Goal: Task Accomplishment & Management: Use online tool/utility

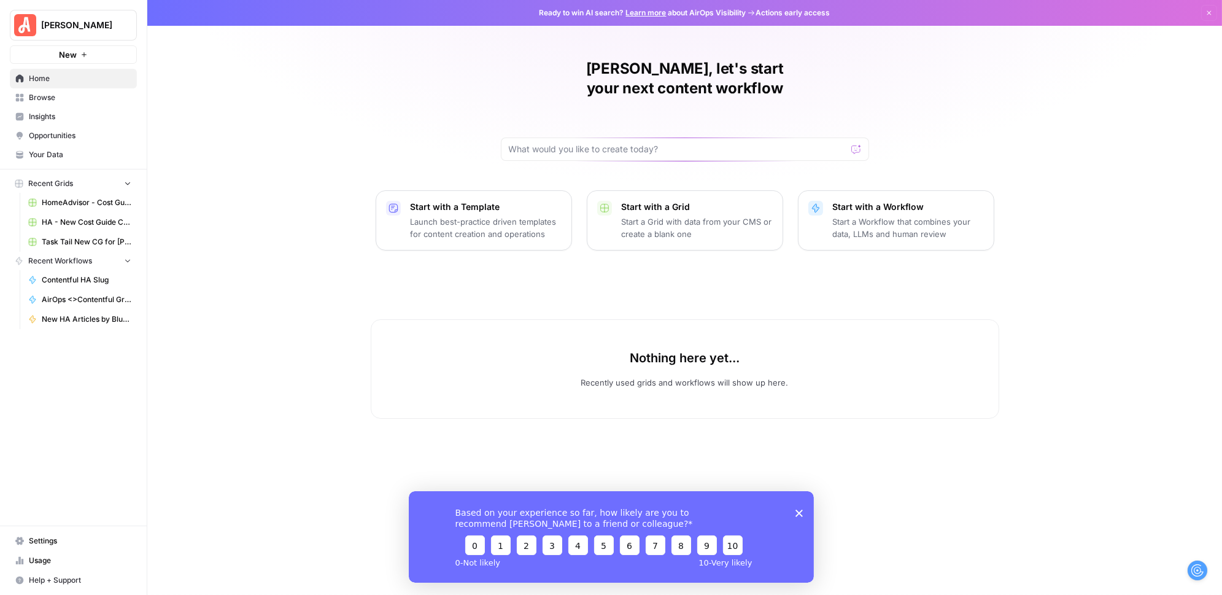
click at [85, 219] on span "HA - New Cost Guide Creation Grid" at bounding box center [87, 222] width 90 height 11
click at [72, 237] on span "Task Tail New CG for [PERSON_NAME] Grid" at bounding box center [87, 241] width 90 height 11
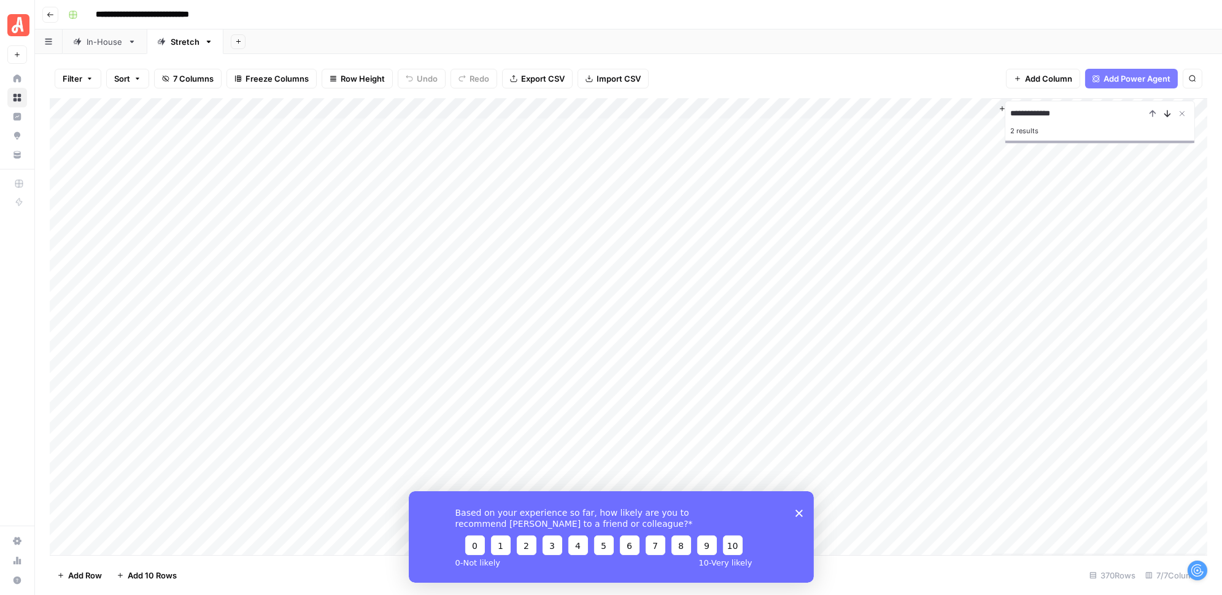
type input "**********"
click at [1166, 111] on icon "Next Result" at bounding box center [1168, 114] width 10 height 10
click at [799, 506] on div "Based on your experience so far, how likely are you to recommend AirOps to a fr…" at bounding box center [610, 536] width 405 height 91
click at [798, 511] on icon "Close survey" at bounding box center [798, 512] width 7 height 7
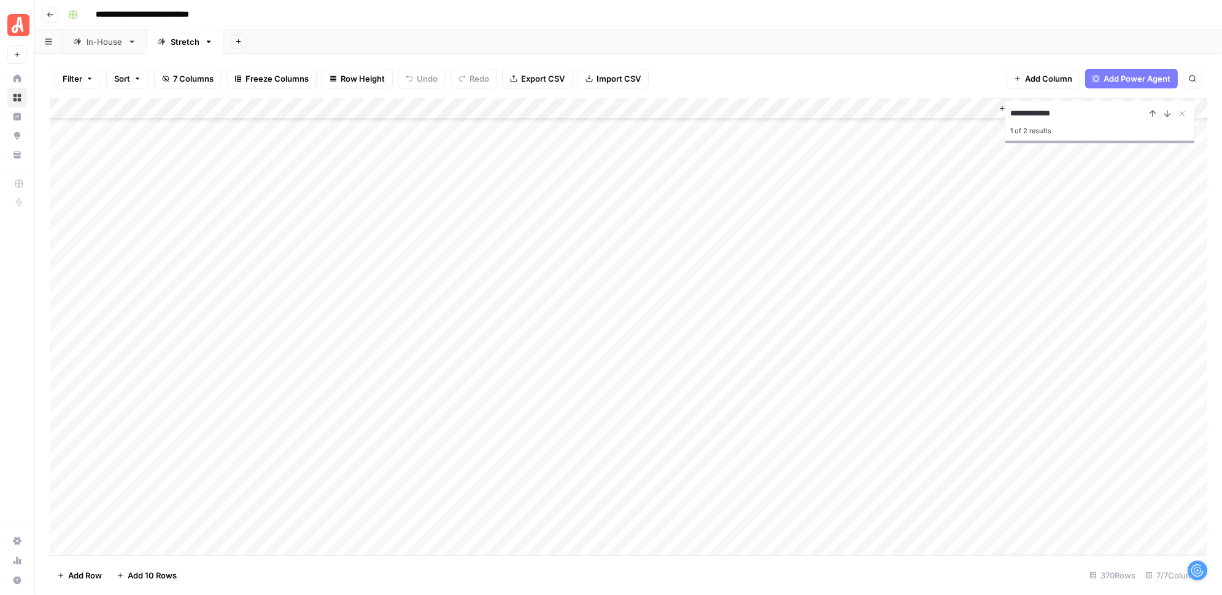
scroll to position [3270, 0]
click at [724, 386] on div "Add Column" at bounding box center [629, 326] width 1158 height 457
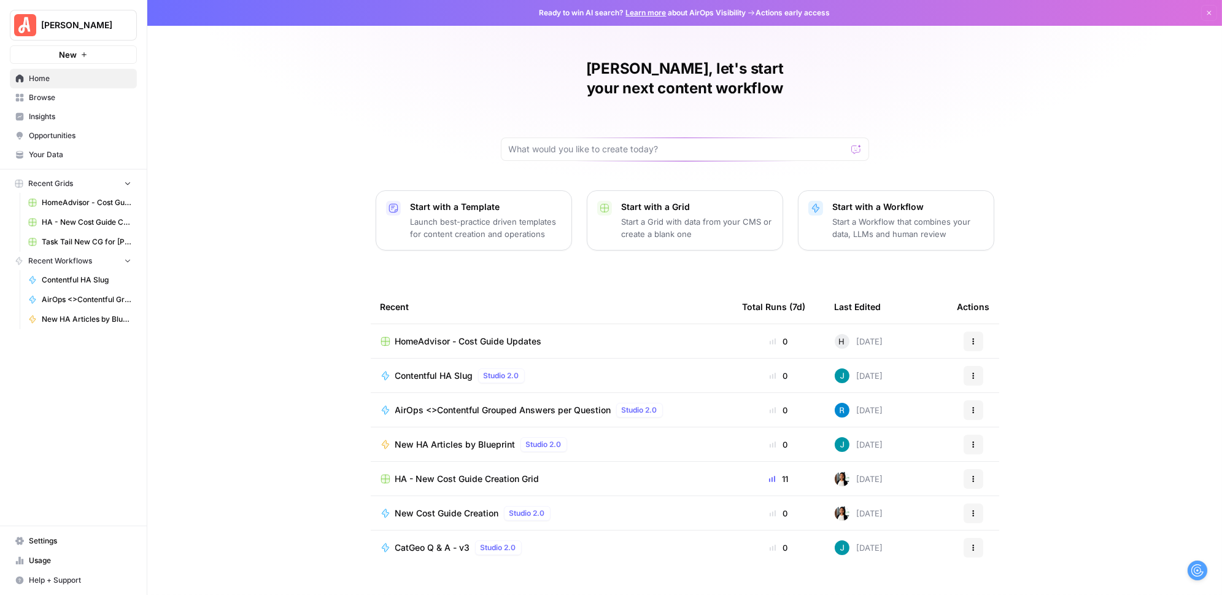
click at [77, 219] on span "HA - New Cost Guide Creation Grid" at bounding box center [87, 222] width 90 height 11
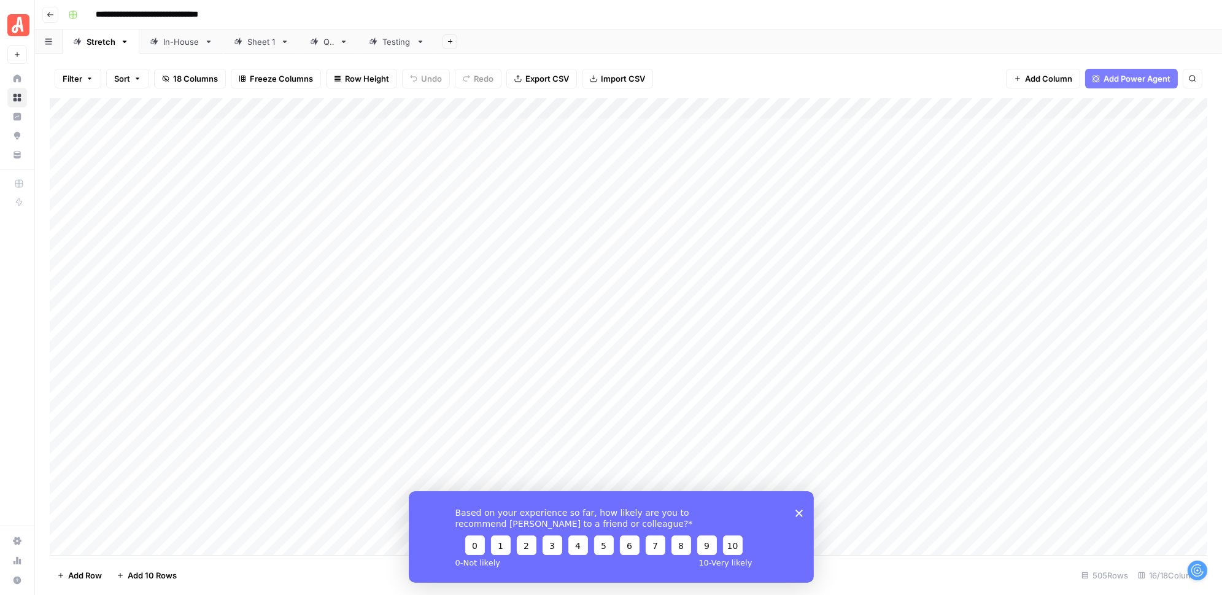
click at [798, 511] on polygon "Close survey" at bounding box center [798, 512] width 7 height 7
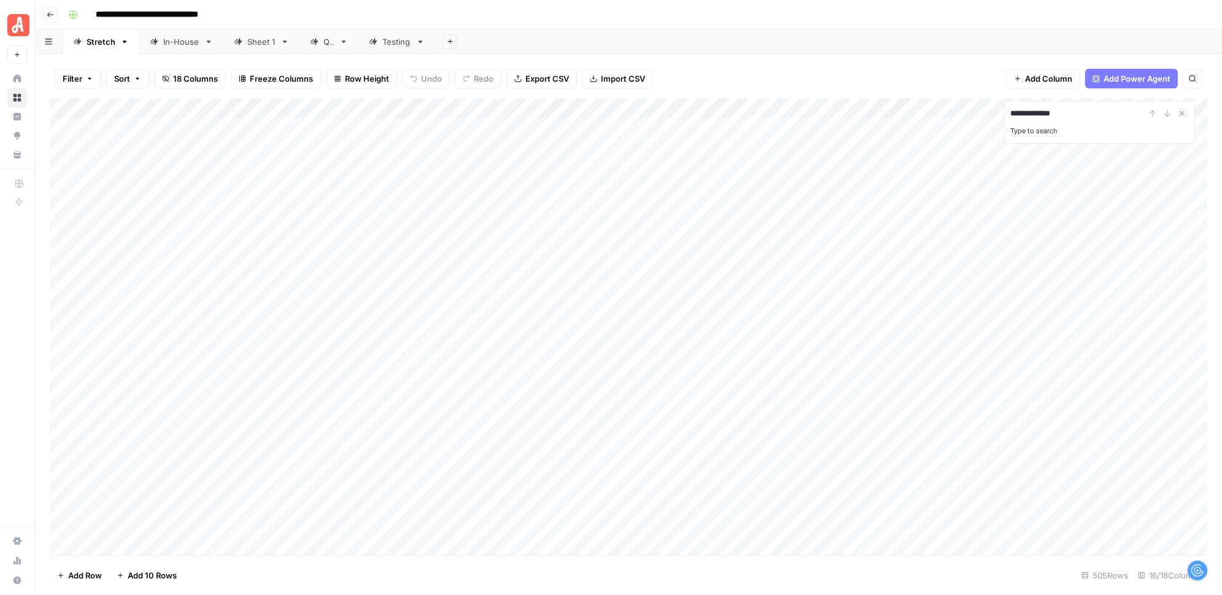
click at [1106, 118] on input "**********" at bounding box center [1078, 113] width 135 height 15
click at [1149, 113] on div "**********" at bounding box center [1100, 113] width 179 height 15
click at [1089, 118] on input "**********" at bounding box center [1078, 113] width 135 height 15
click at [1103, 118] on input "**********" at bounding box center [1078, 113] width 135 height 15
click at [1042, 116] on input "**********" at bounding box center [1078, 113] width 135 height 15
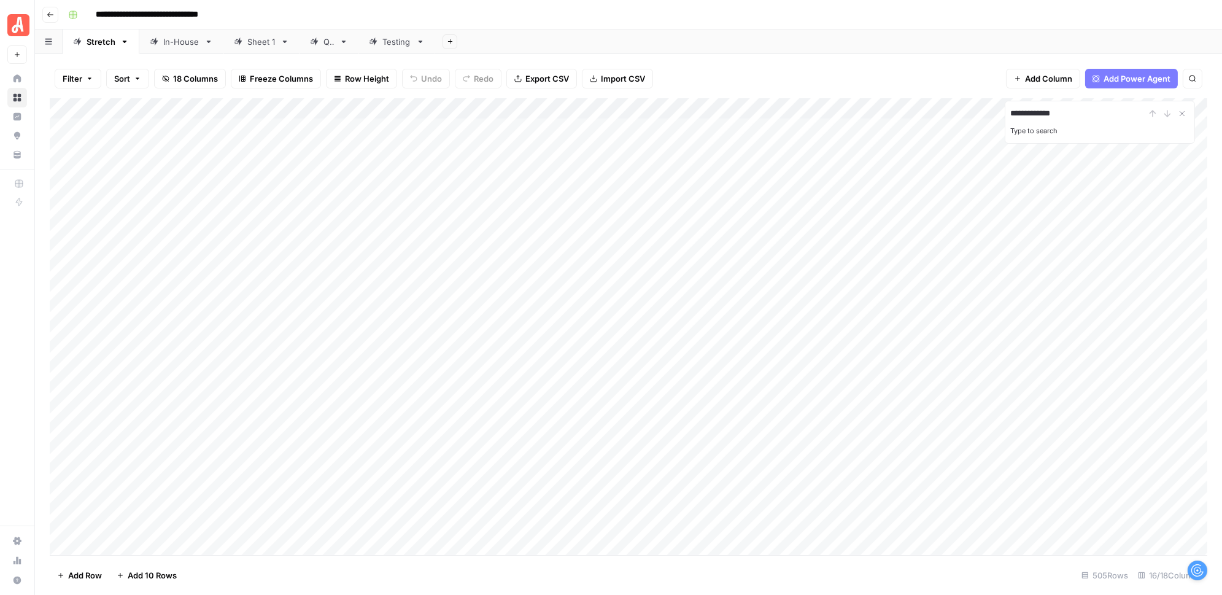
click at [1042, 116] on input "**********" at bounding box center [1078, 113] width 135 height 15
type input "********"
type input "**********"
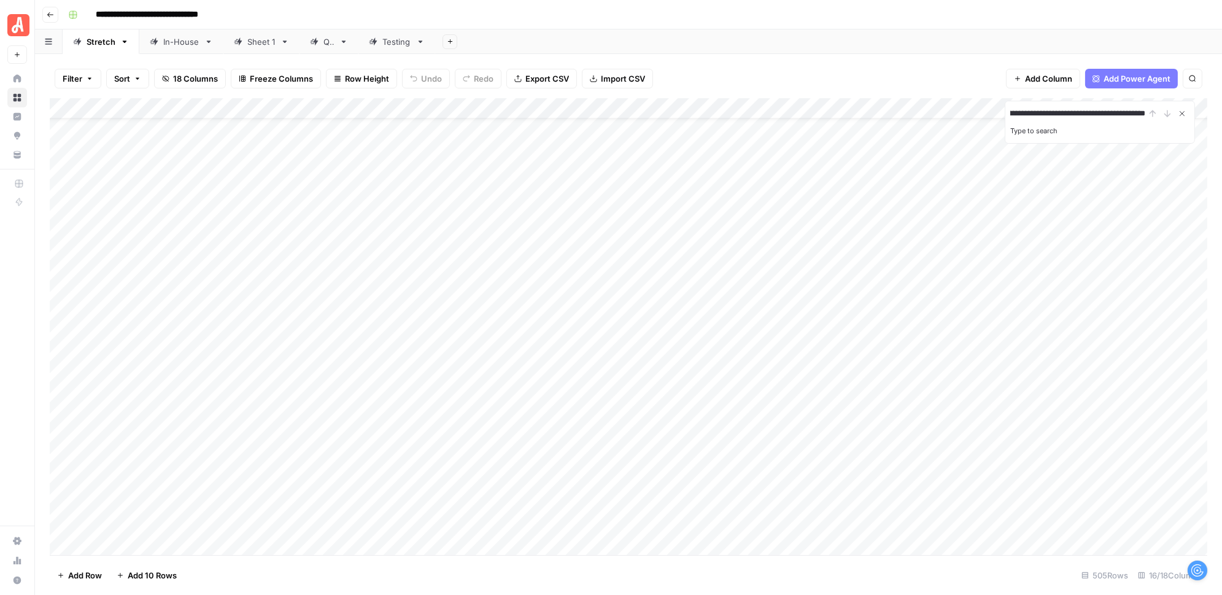
click at [1187, 114] on icon "Close Search" at bounding box center [1183, 114] width 10 height 10
type input "**********"
click at [1180, 111] on icon "Close Search" at bounding box center [1183, 114] width 10 height 10
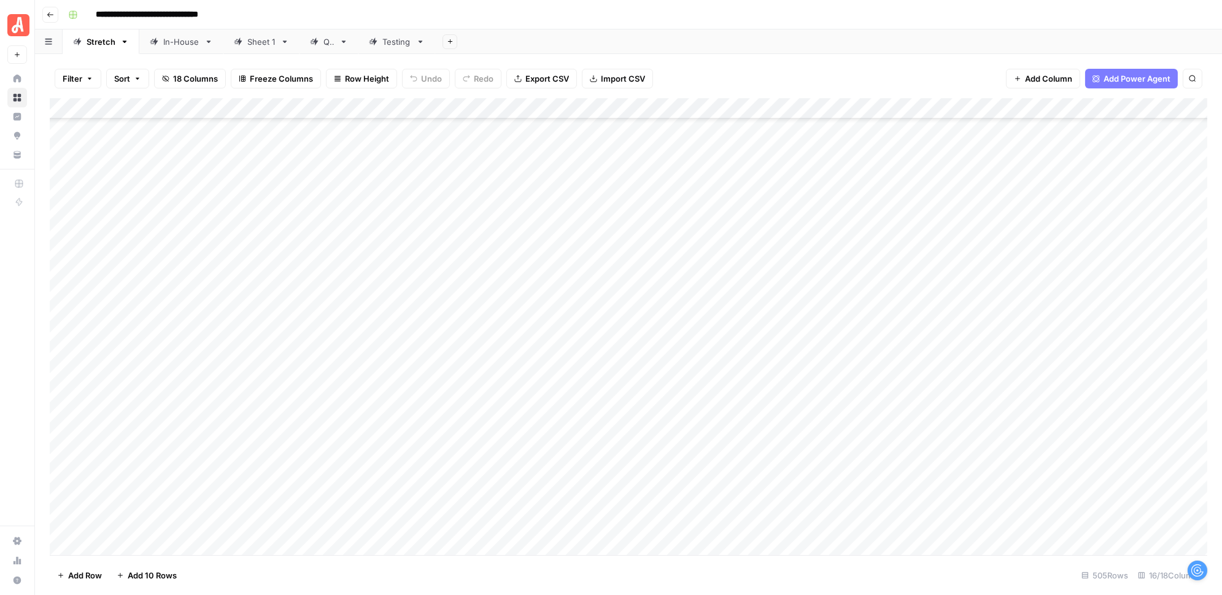
click at [83, 76] on button "Filter" at bounding box center [78, 79] width 47 height 20
click at [90, 141] on button "Add Filter" at bounding box center [298, 139] width 457 height 16
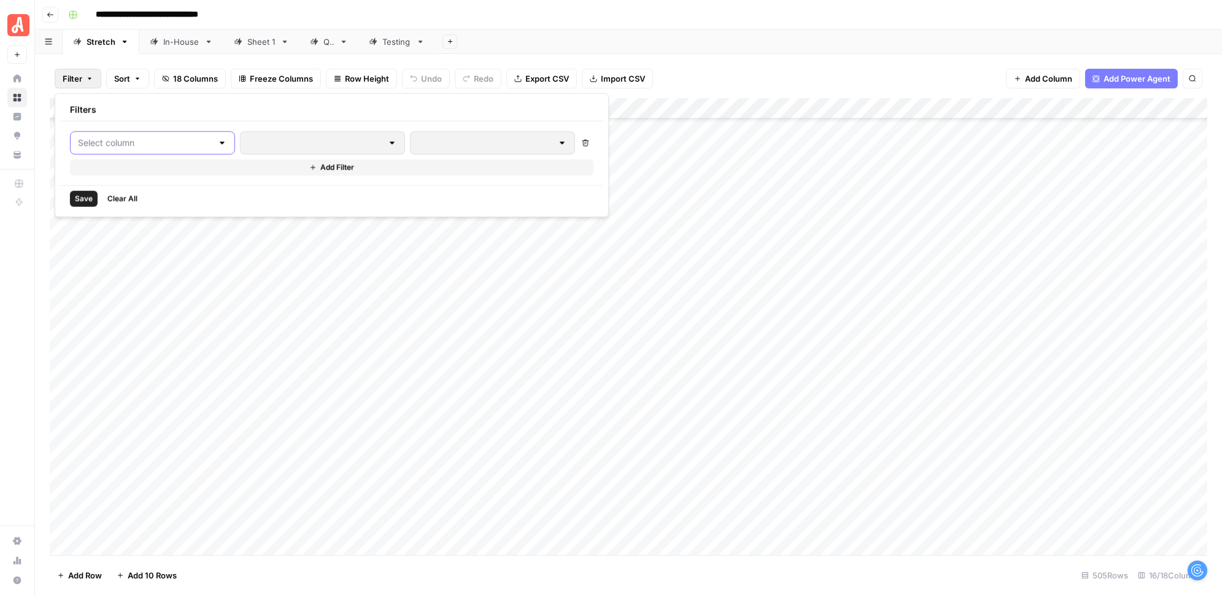
click at [118, 146] on input "text" at bounding box center [145, 143] width 134 height 12
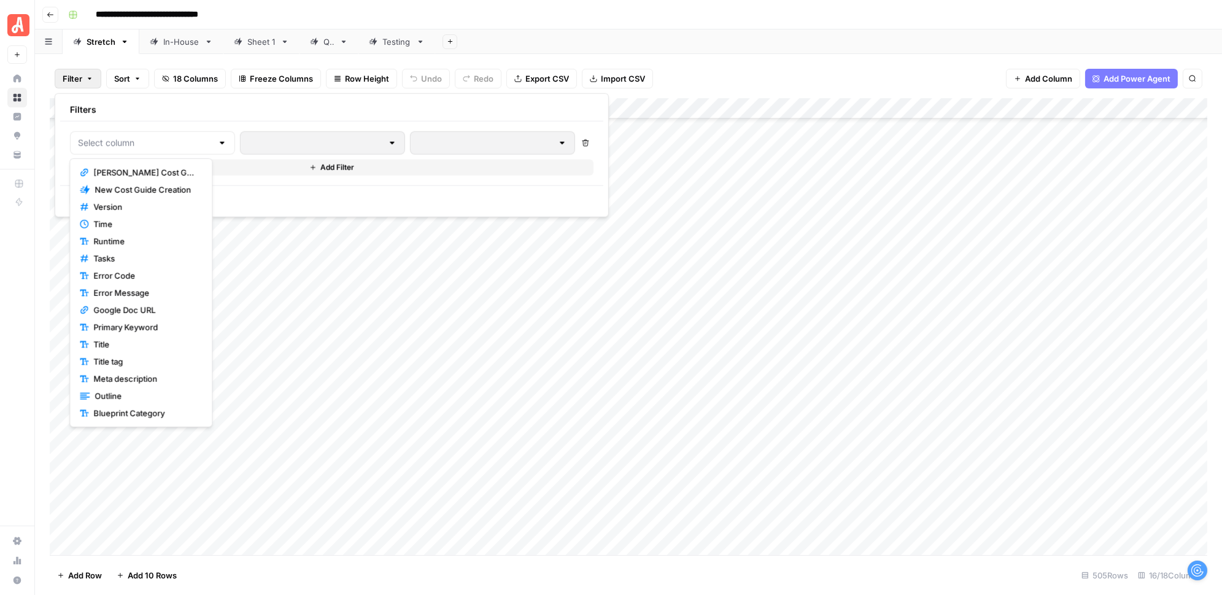
click at [176, 175] on span "Angi Cost Guide URL" at bounding box center [145, 172] width 104 height 12
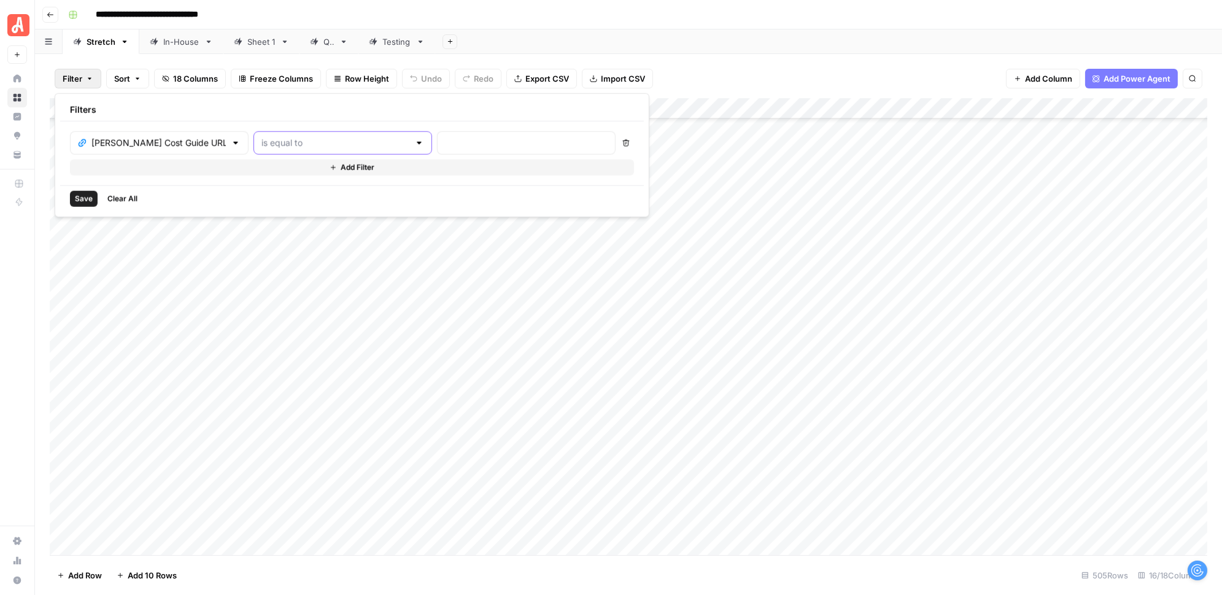
click at [316, 137] on input "text" at bounding box center [336, 143] width 148 height 12
type input "is equal to"
click at [445, 141] on input "text" at bounding box center [526, 143] width 163 height 12
paste input "https://www.angi.com/articles/exterior-trim-installation-cost.htm"
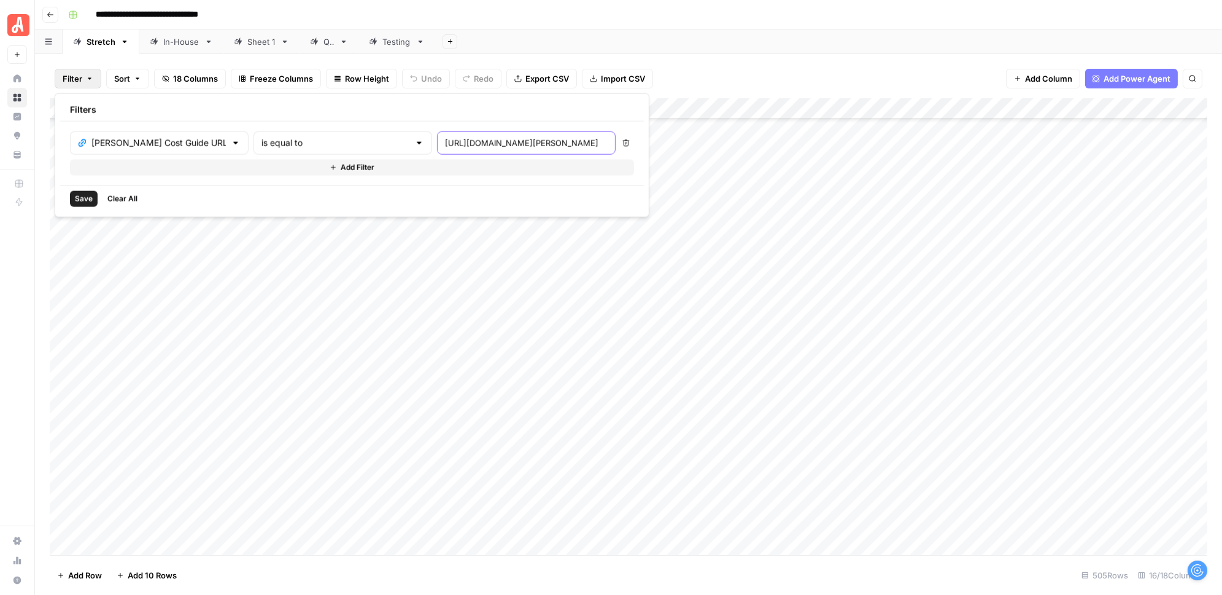
type input "https://www.angi.com/articles/exterior-trim-installation-cost.htm"
click at [82, 196] on span "Save" at bounding box center [84, 198] width 18 height 11
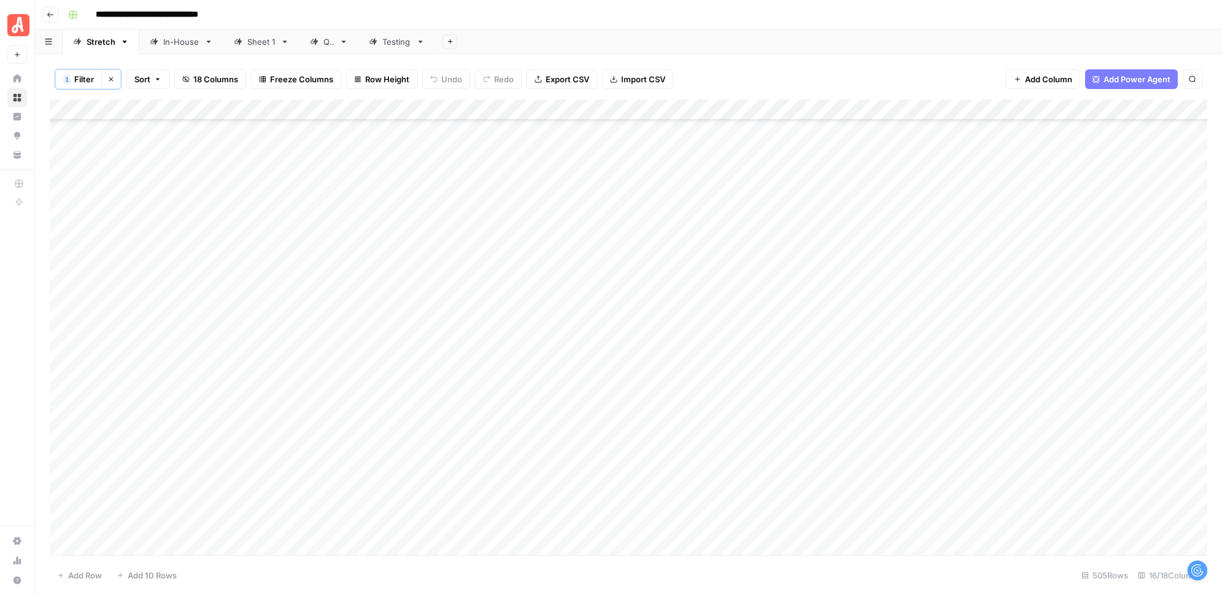
scroll to position [0, 0]
click at [179, 42] on div "In-House" at bounding box center [181, 42] width 36 height 12
click at [96, 44] on div "Stretch" at bounding box center [101, 42] width 29 height 12
click at [76, 83] on span "Filter" at bounding box center [84, 79] width 20 height 12
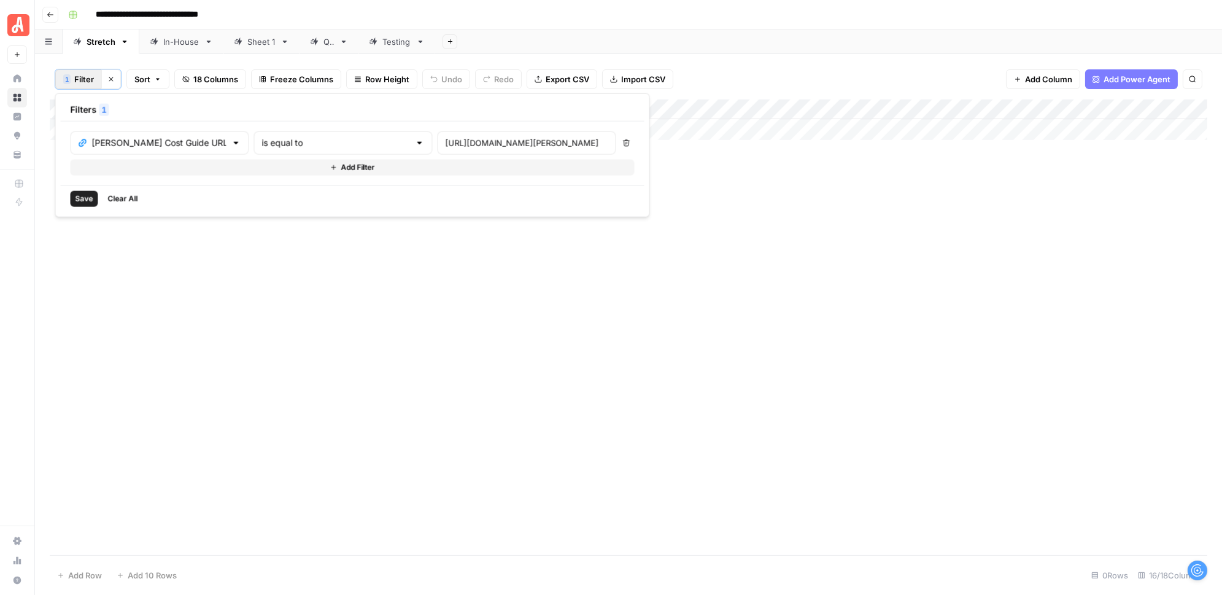
click at [414, 140] on div at bounding box center [419, 143] width 10 height 12
click at [276, 204] on span "contains" at bounding box center [287, 207] width 117 height 12
type input "contains"
click at [390, 155] on div "Angi Cost Guide URL contains https://www.angi.com/articles/exterior-trim-instal…" at bounding box center [352, 153] width 564 height 44
click at [437, 150] on div "https://www.angi.com/articles/exterior-trim-installation-cost.htm" at bounding box center [526, 142] width 179 height 23
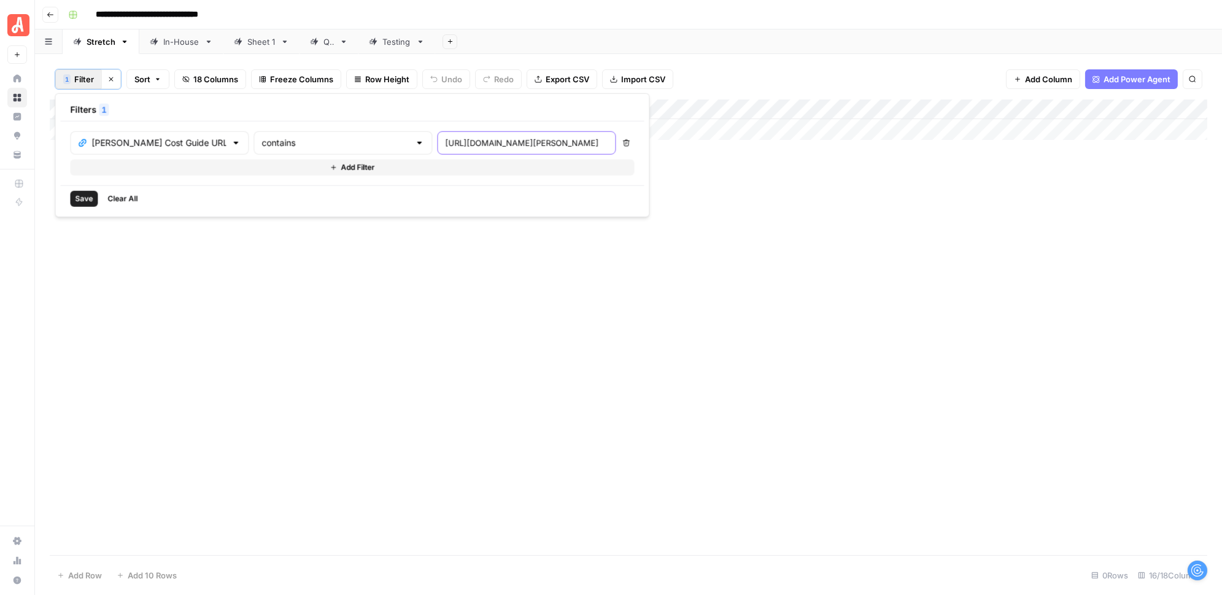
click at [445, 140] on input "https://www.angi.com/articles/exterior-trim-installation-cost.htm" at bounding box center [526, 143] width 163 height 12
click at [445, 141] on input "https://www.angi.com/articles/exterior-trim-installation-cost.htm" at bounding box center [526, 143] width 163 height 12
click at [496, 142] on input "https://www.angi.com/articlesexterior-trim-installation-cost.htm" at bounding box center [526, 143] width 163 height 12
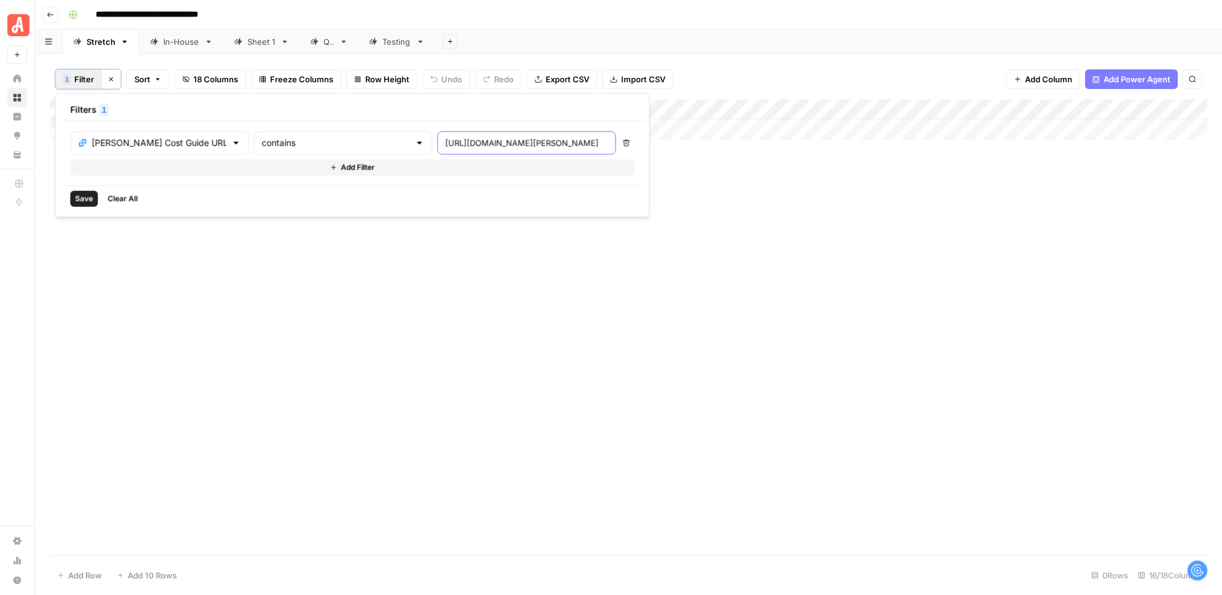
drag, startPoint x: 496, startPoint y: 142, endPoint x: 368, endPoint y: 144, distance: 128.3
click at [437, 144] on div "https://www.angi.com/articlesexterior-trim-installation-cost.htm" at bounding box center [526, 142] width 179 height 23
type input "exterior-trim"
click at [84, 195] on span "Save" at bounding box center [84, 198] width 18 height 11
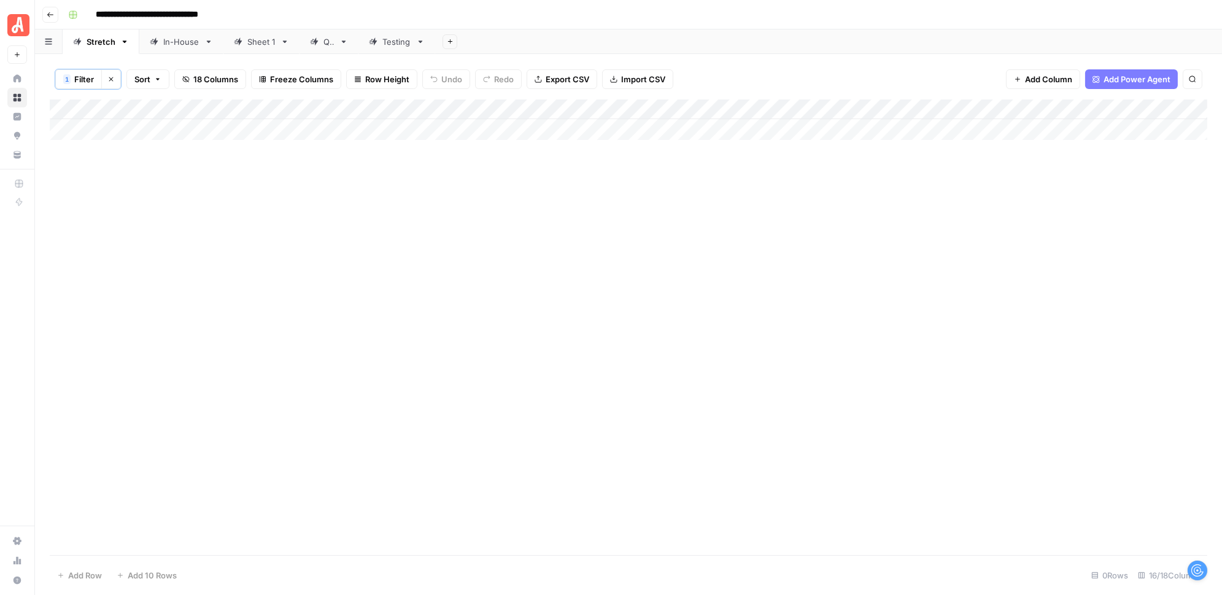
click at [340, 41] on icon at bounding box center [344, 41] width 9 height 9
click at [248, 47] on div "Sheet 1" at bounding box center [261, 42] width 28 height 12
click at [387, 44] on div "Testing" at bounding box center [396, 42] width 29 height 12
click at [92, 43] on div "Stretch" at bounding box center [101, 42] width 29 height 12
click at [87, 79] on span "Filter" at bounding box center [84, 79] width 20 height 12
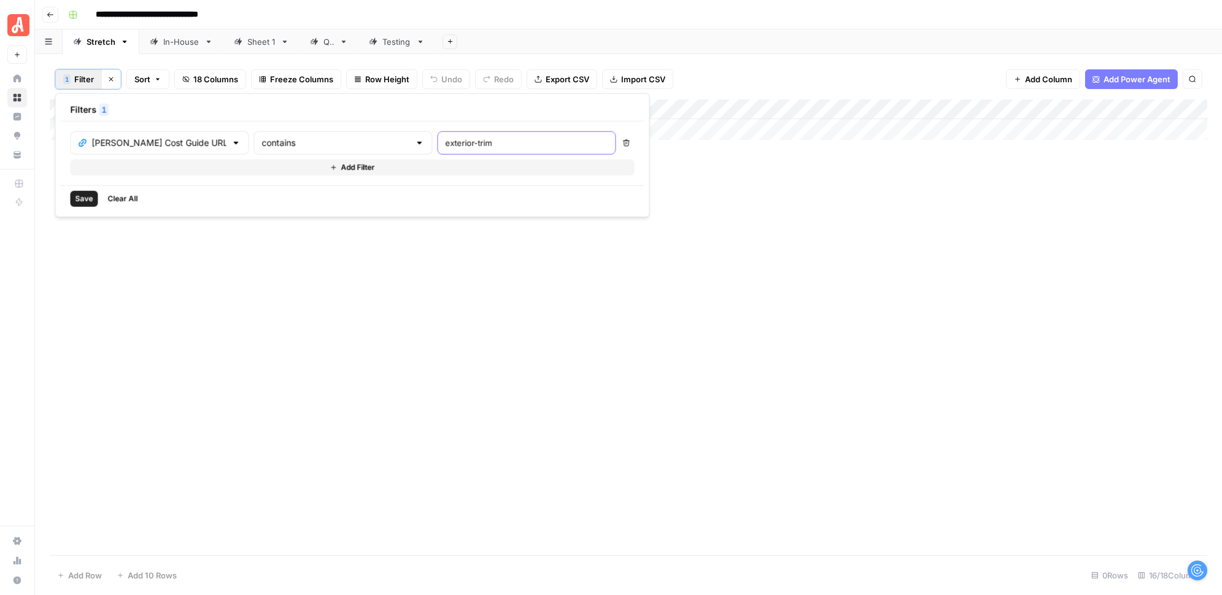
click at [445, 143] on input "exterior-trim" at bounding box center [526, 143] width 163 height 12
drag, startPoint x: 392, startPoint y: 143, endPoint x: 422, endPoint y: 143, distance: 30.1
click at [445, 143] on input "exterior-trim" at bounding box center [526, 143] width 163 height 12
type input "light-fixture"
click at [79, 201] on span "Save" at bounding box center [84, 198] width 18 height 11
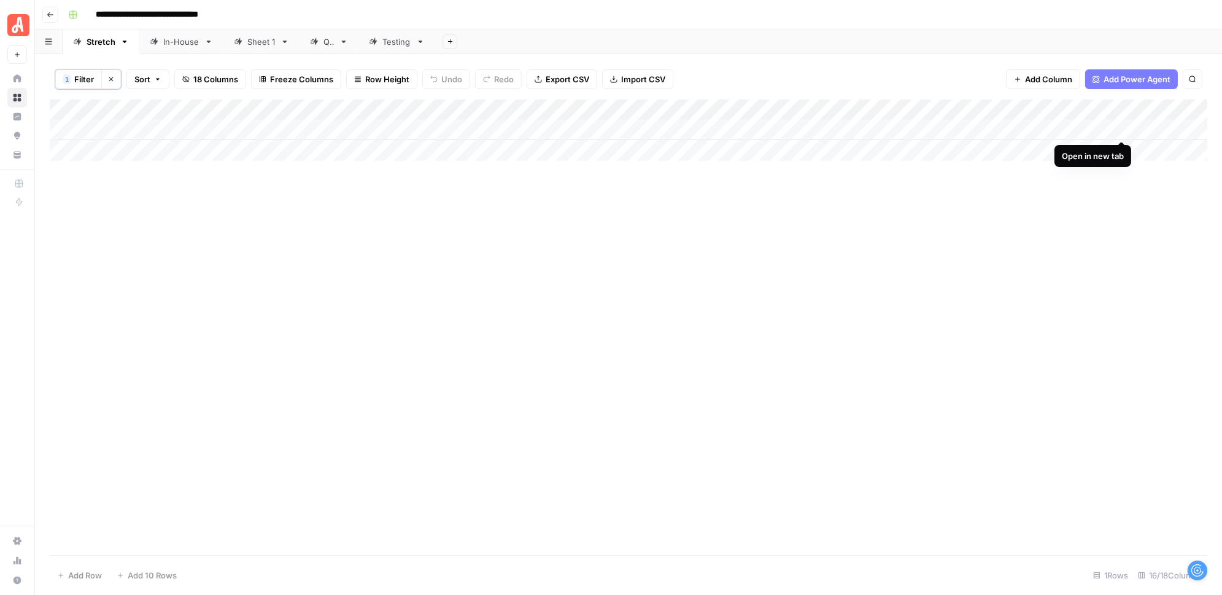
click at [1122, 129] on div "Add Column" at bounding box center [629, 129] width 1158 height 61
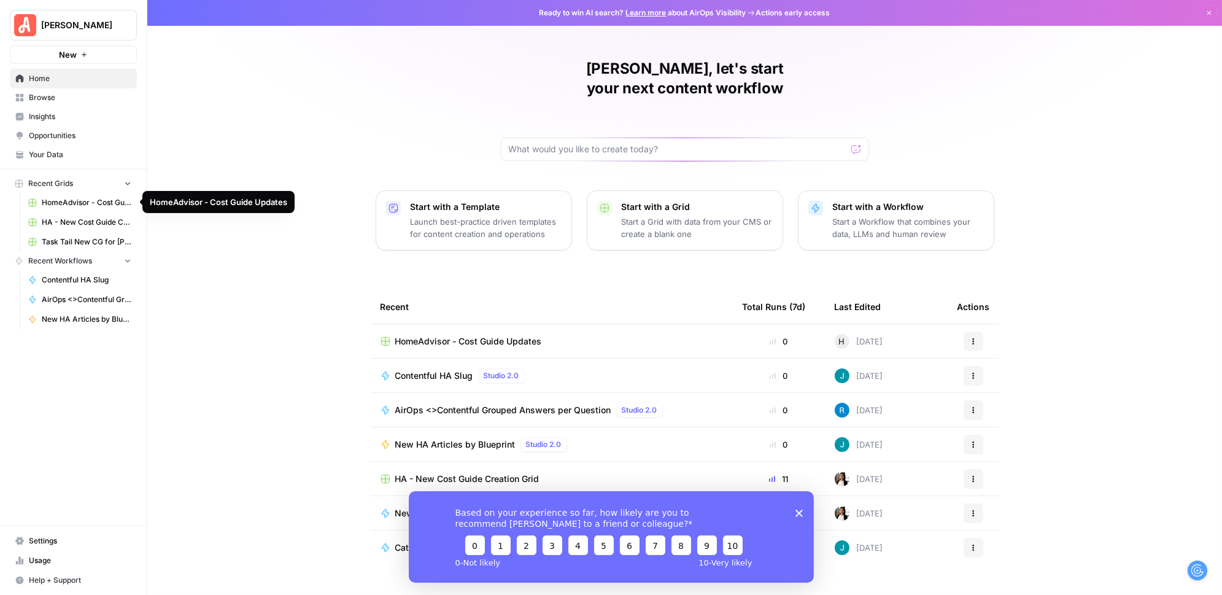
click at [66, 208] on link "HomeAdvisor - Cost Guide Updates" at bounding box center [80, 203] width 114 height 20
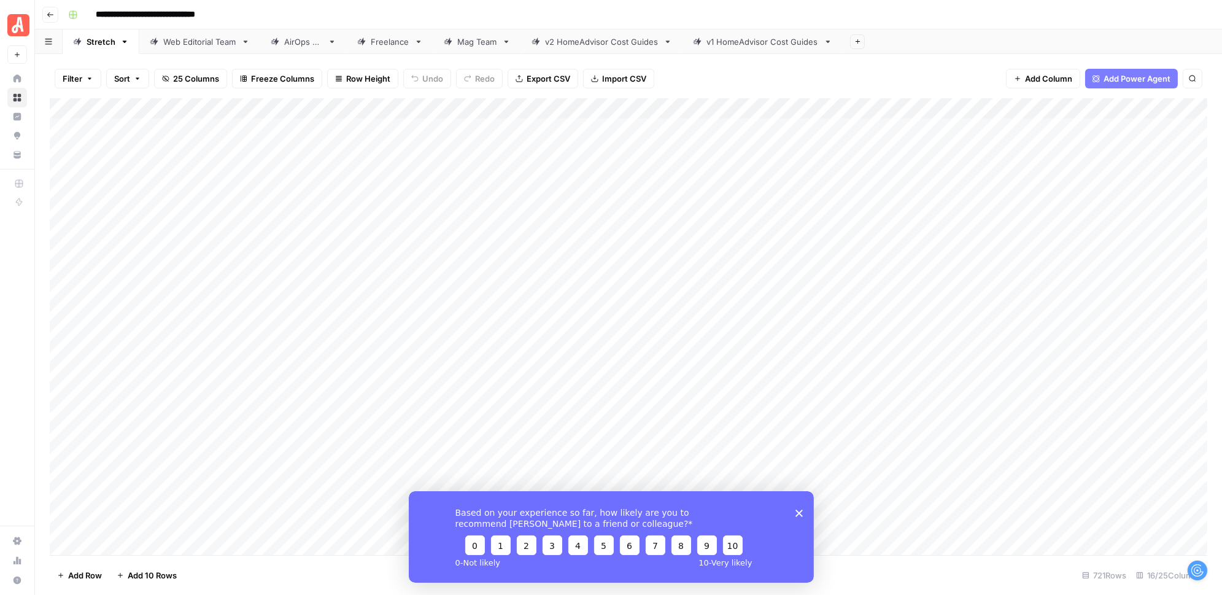
click at [802, 514] on icon "Close survey" at bounding box center [798, 512] width 7 height 7
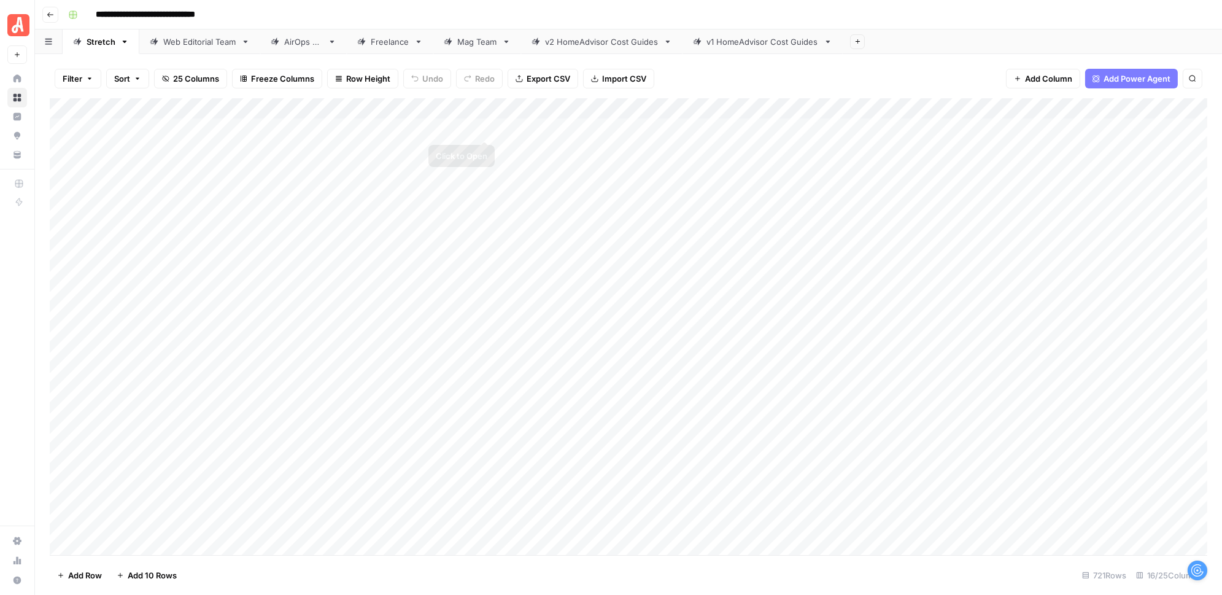
click at [487, 126] on div "Add Column" at bounding box center [629, 326] width 1158 height 457
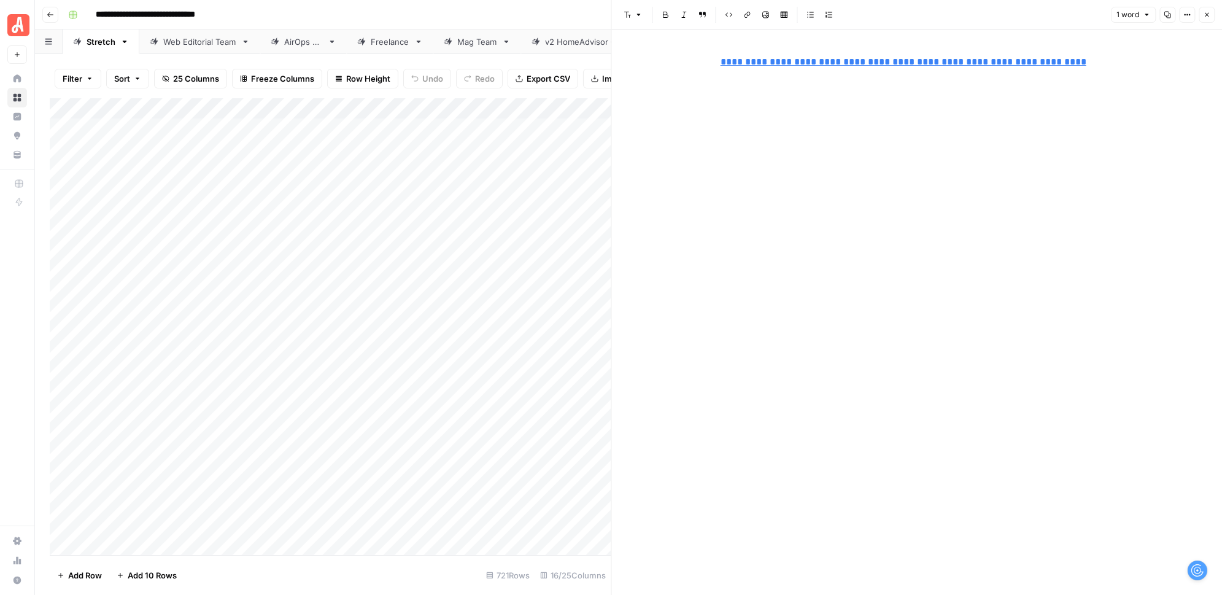
click at [1205, 14] on icon "button" at bounding box center [1206, 14] width 7 height 7
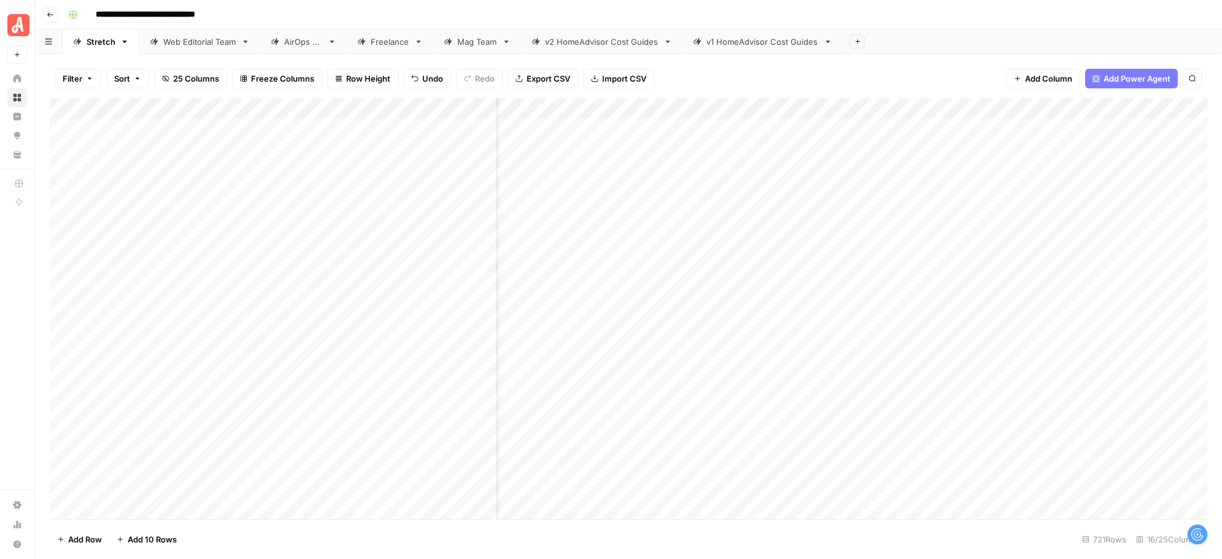
scroll to position [0, 44]
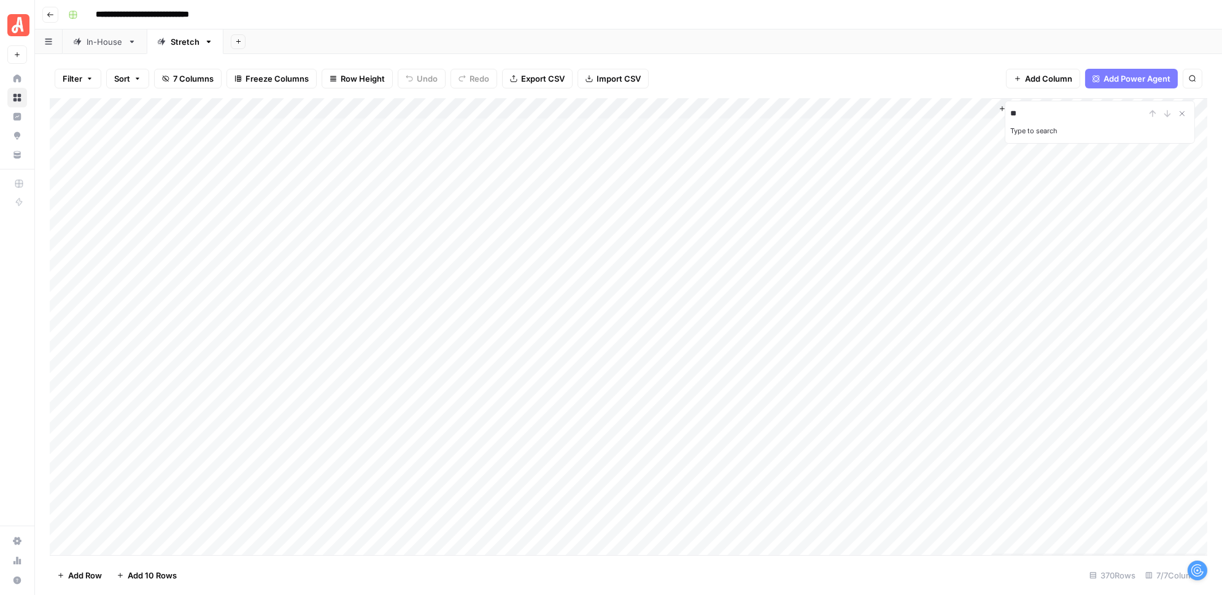
type input "*"
type input "**********"
click at [1151, 114] on icon "Previous Result" at bounding box center [1153, 114] width 10 height 10
click at [964, 545] on div "Add Column" at bounding box center [629, 326] width 1158 height 457
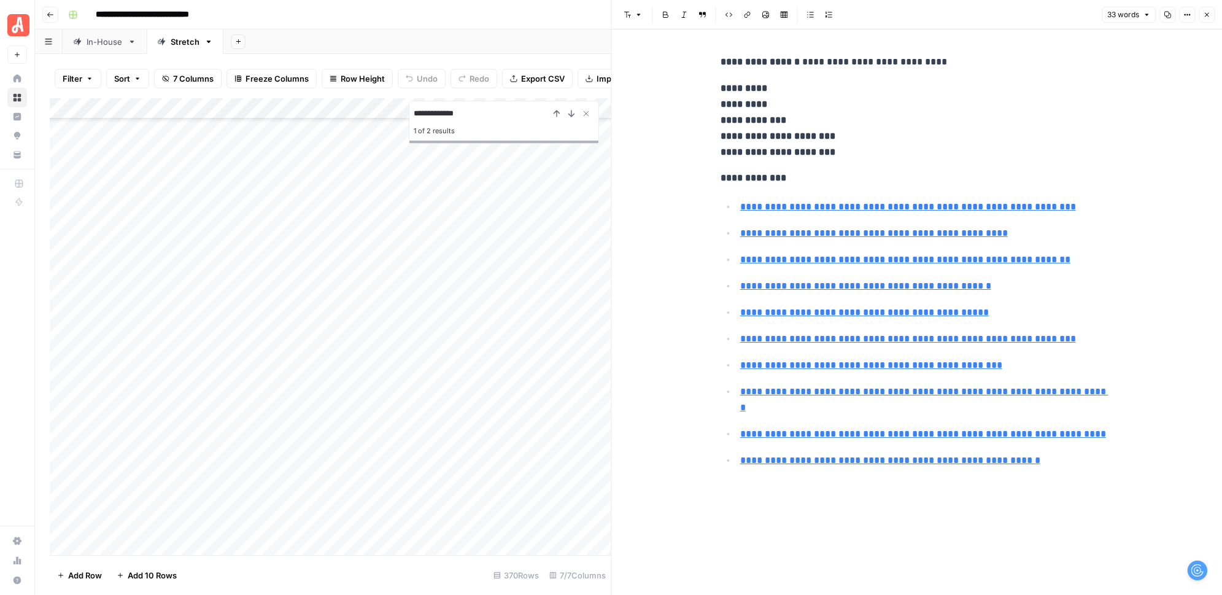
click at [1210, 17] on icon "button" at bounding box center [1206, 14] width 7 height 7
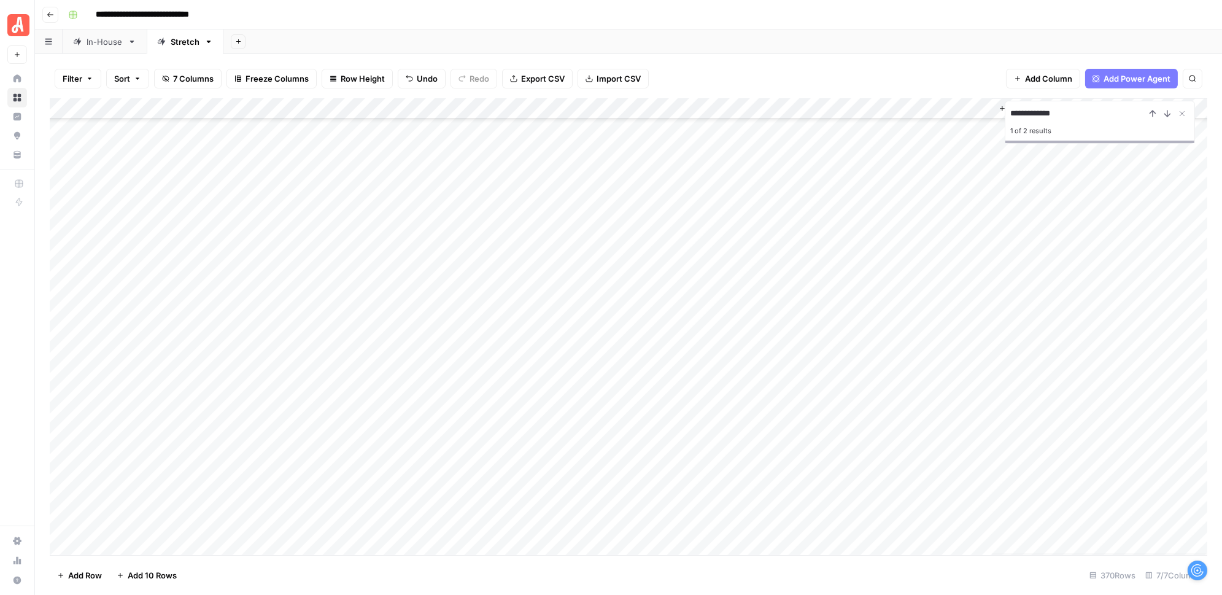
scroll to position [3289, 0]
click at [724, 468] on div "Add Column" at bounding box center [629, 326] width 1158 height 457
type input "*"
click at [820, 34] on div "Add Sheet" at bounding box center [722, 41] width 999 height 25
click at [821, 41] on div "Add Sheet" at bounding box center [722, 41] width 999 height 25
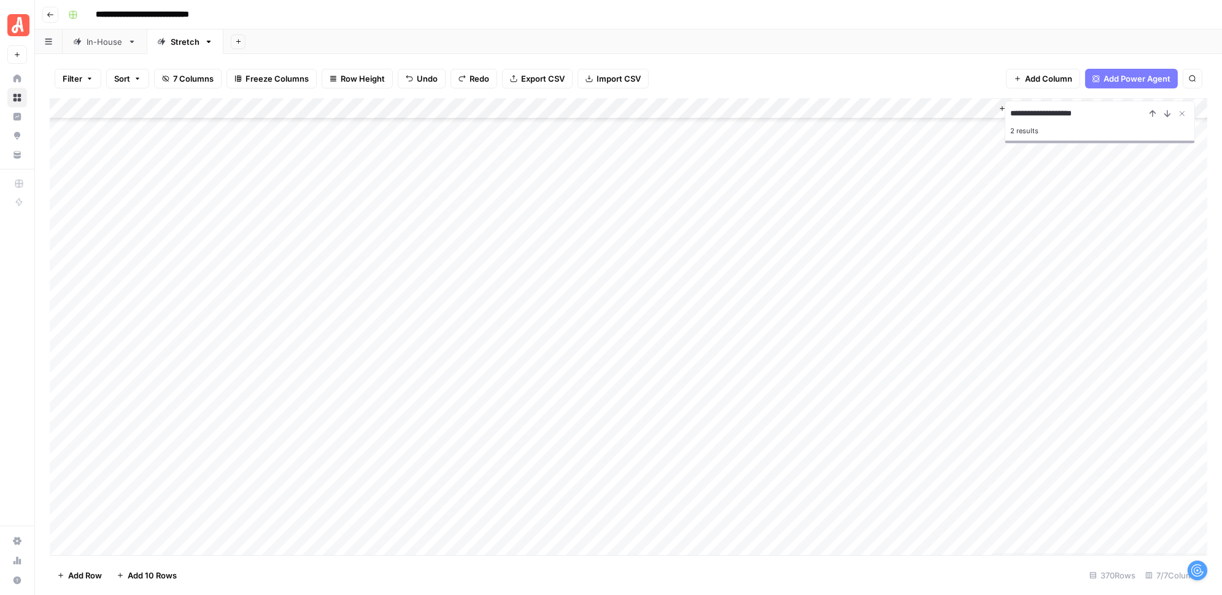
type input "**********"
click at [963, 413] on div "Add Column" at bounding box center [629, 326] width 1158 height 457
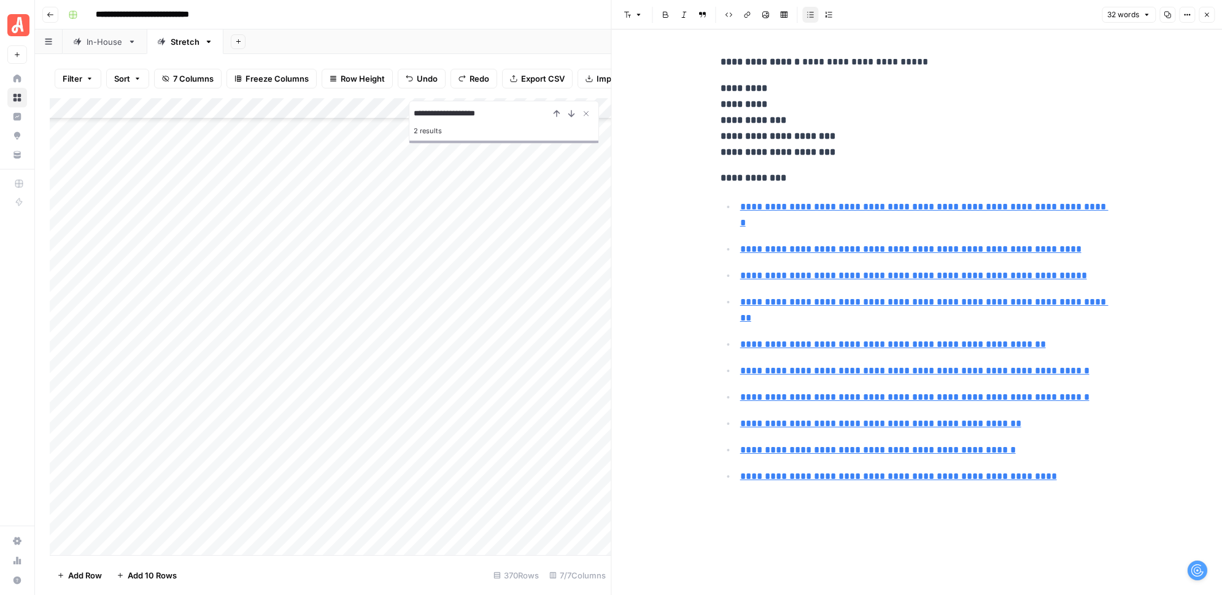
click at [1213, 18] on button "Close" at bounding box center [1207, 15] width 16 height 16
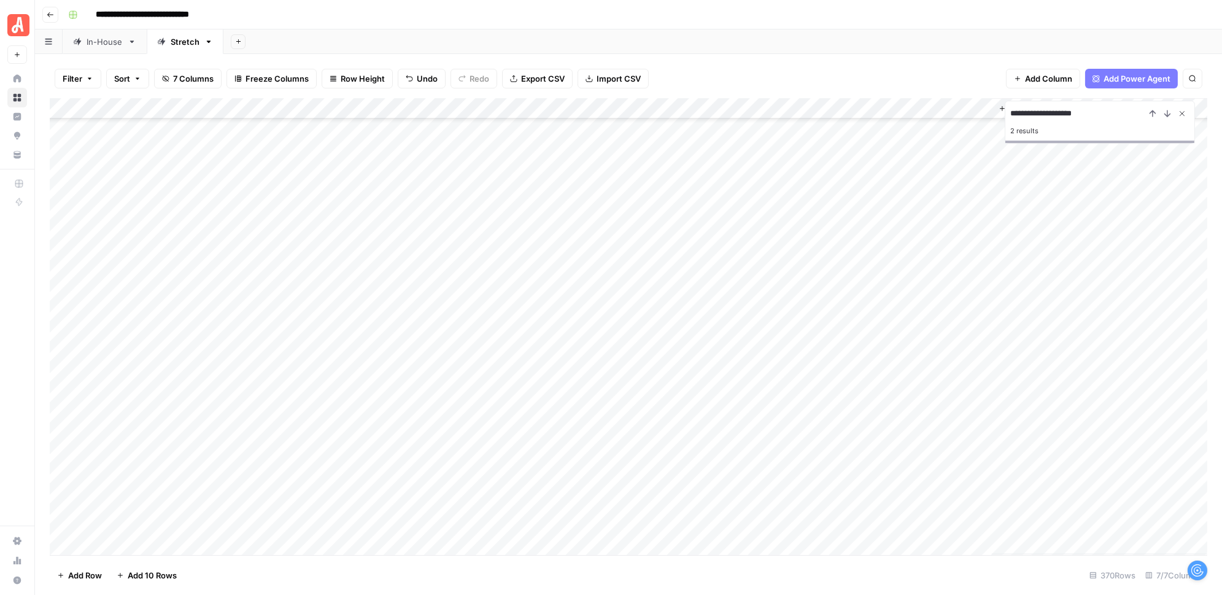
click at [1183, 109] on icon "Close Search" at bounding box center [1183, 114] width 10 height 10
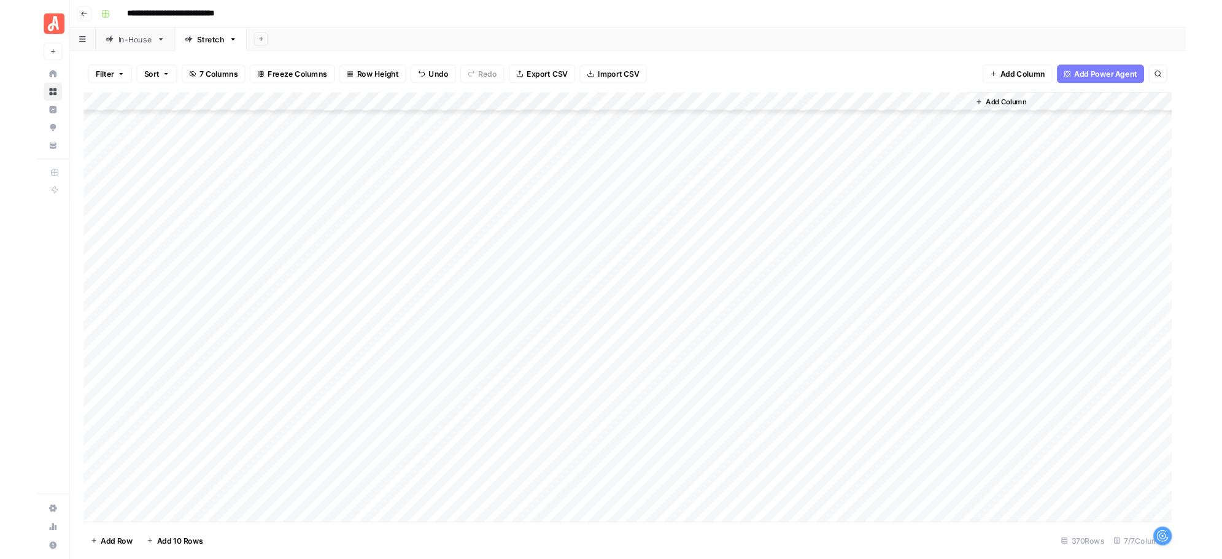
scroll to position [3398, 0]
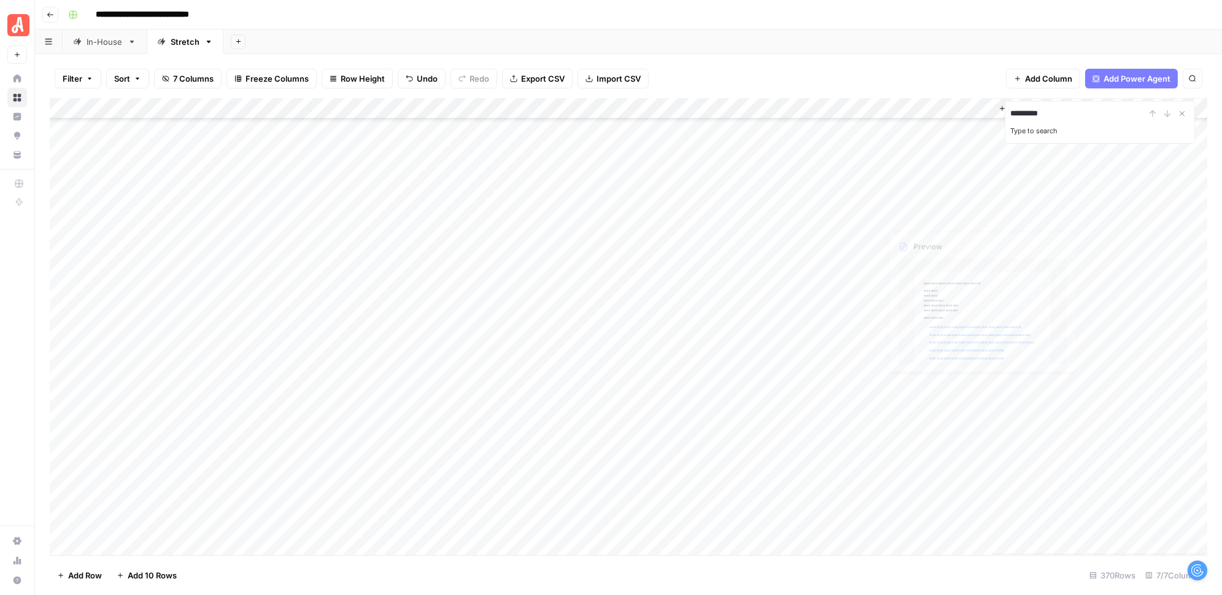
type input "**********"
click at [965, 362] on div "Add Column" at bounding box center [629, 326] width 1158 height 457
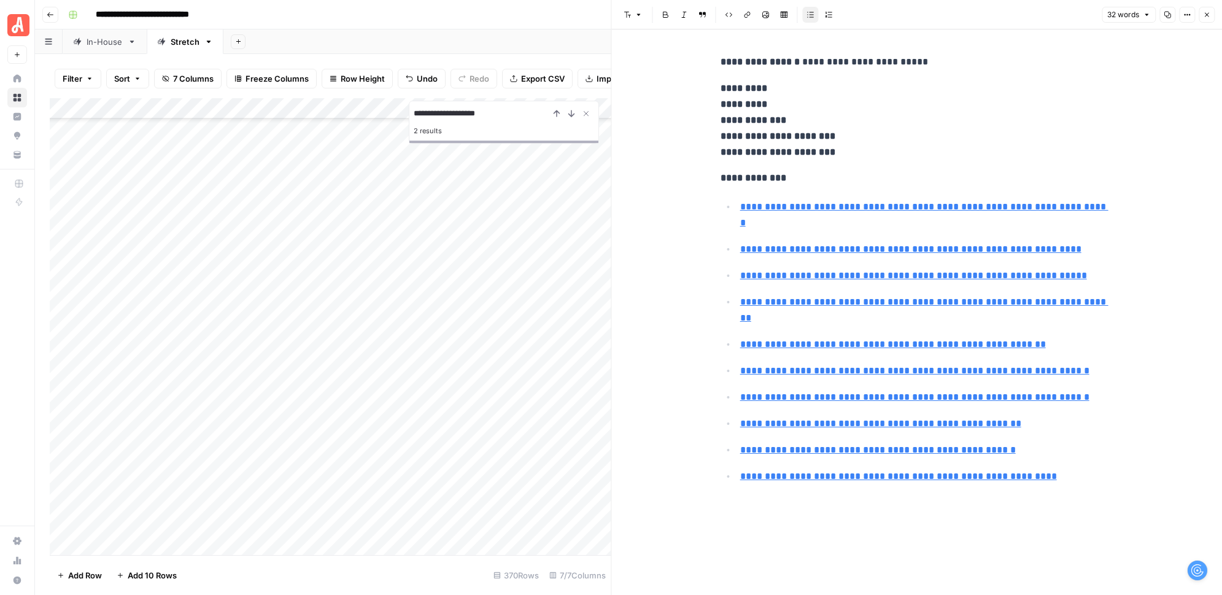
click at [1205, 15] on icon "button" at bounding box center [1206, 14] width 7 height 7
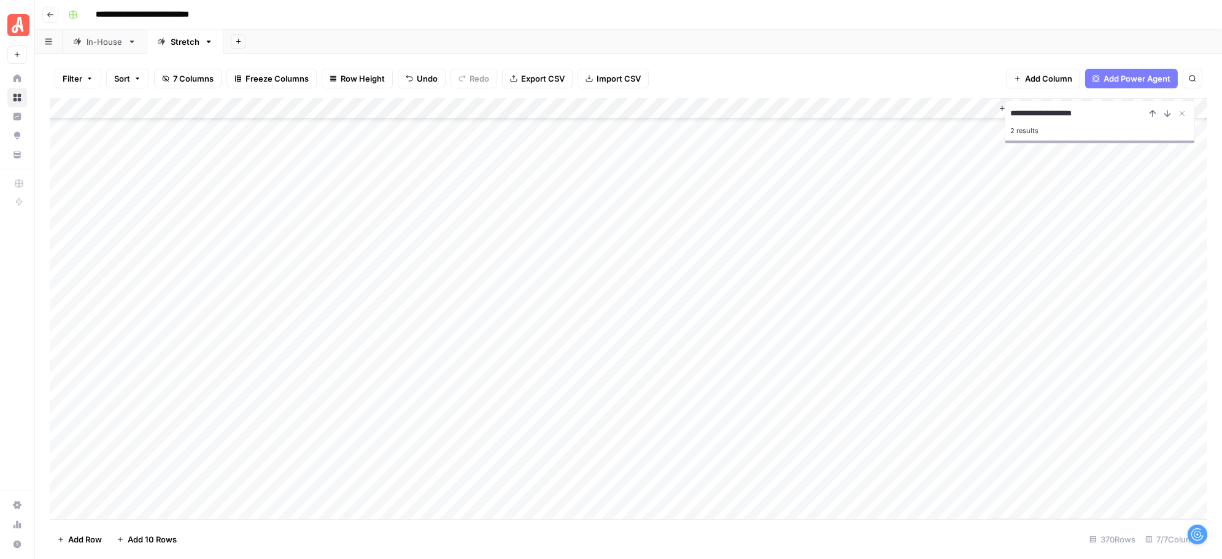
click at [735, 50] on div "Add Sheet" at bounding box center [722, 41] width 999 height 25
click at [965, 254] on div "Add Column" at bounding box center [629, 309] width 1158 height 422
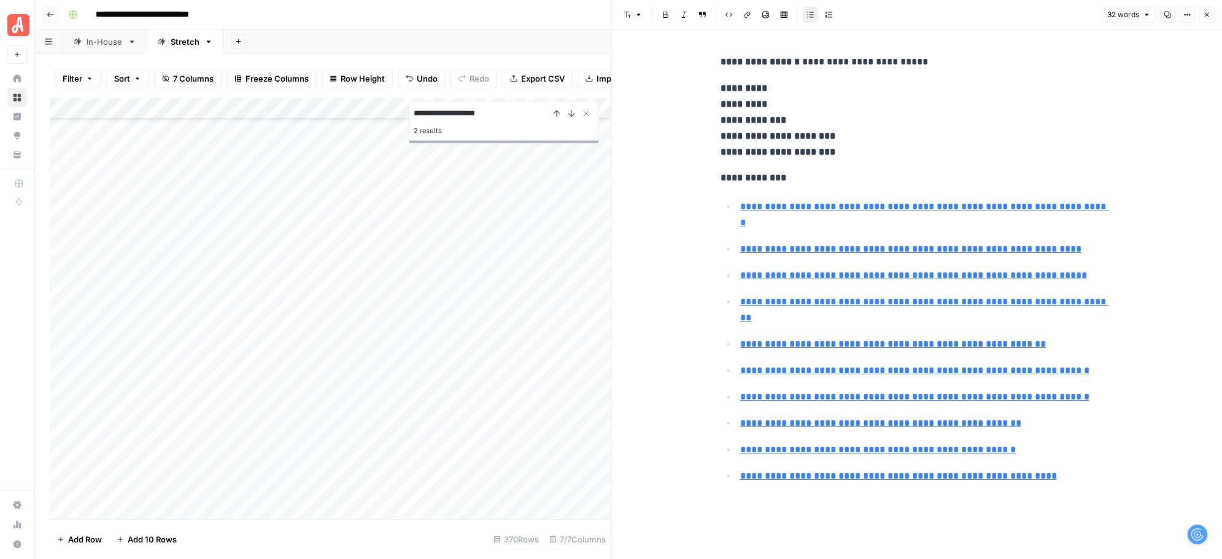
type input "[URL][DOMAIN_NAME]"
